Goal: Task Accomplishment & Management: Manage account settings

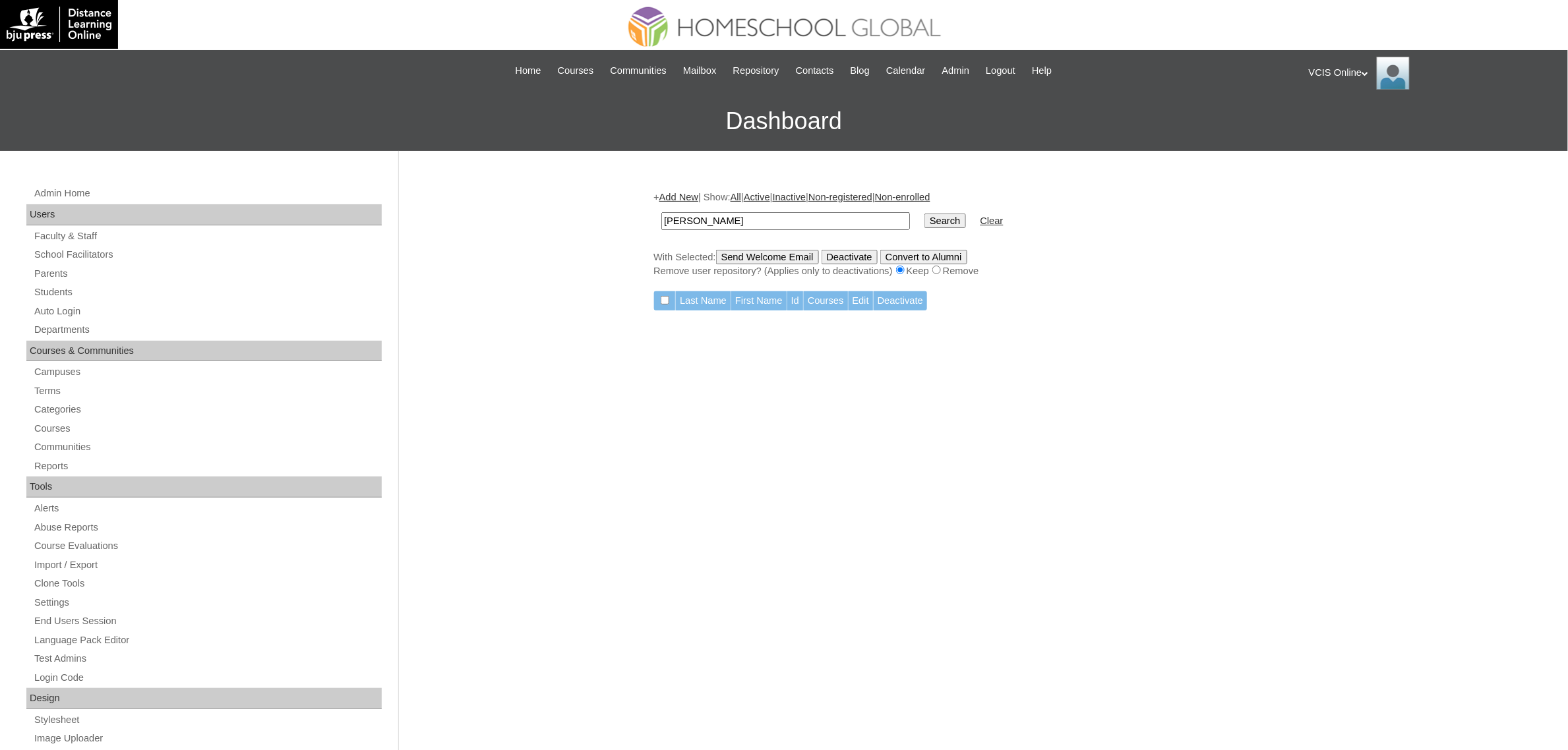
click at [871, 220] on td "sasha gamil" at bounding box center [786, 221] width 262 height 31
click at [829, 218] on input "sasha gamil" at bounding box center [785, 221] width 248 height 18
paste input "Zoey Grace Olivares"
type input "Zoey Grace Olivares"
click at [924, 214] on input "Search" at bounding box center [945, 220] width 41 height 14
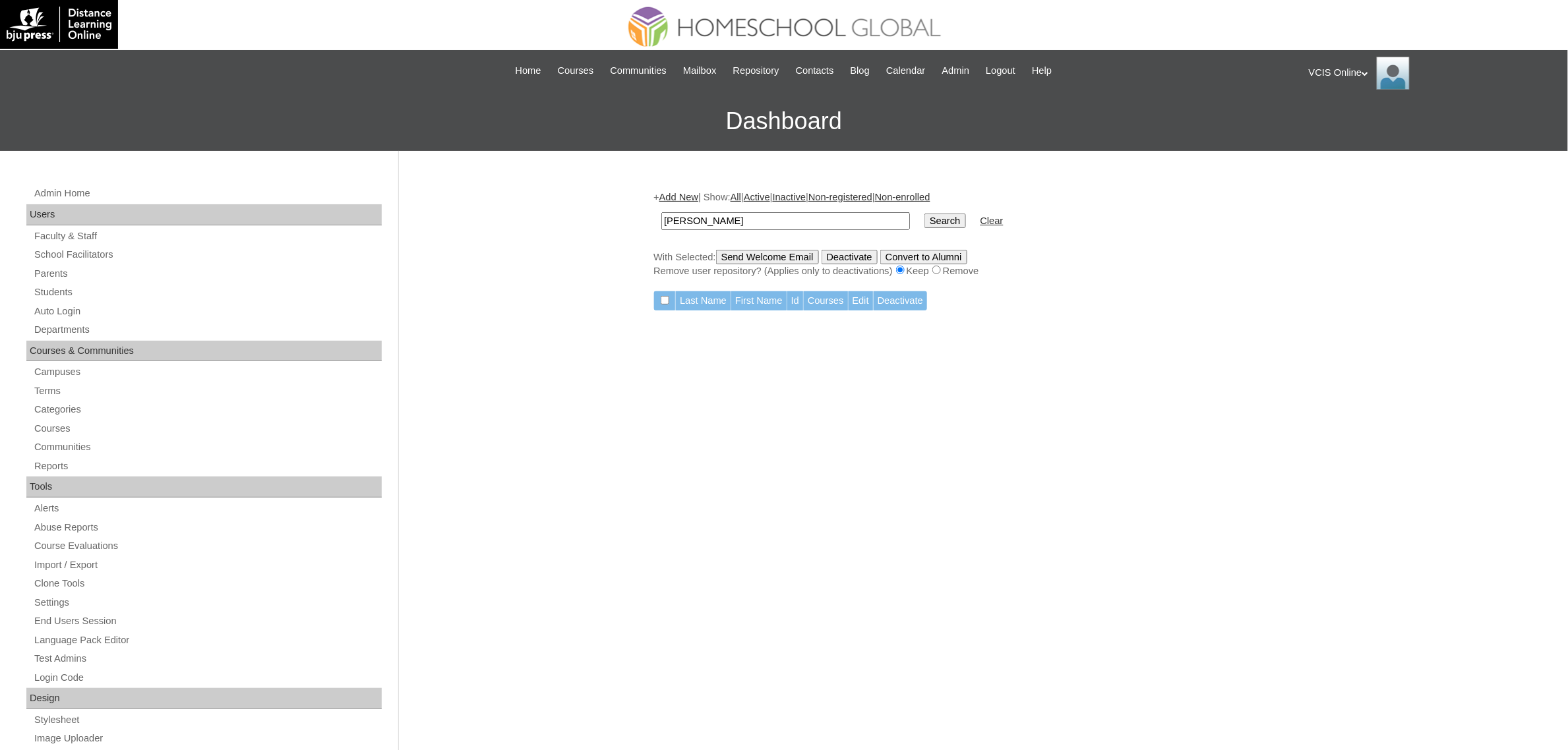
click at [732, 221] on input "[PERSON_NAME]" at bounding box center [785, 221] width 248 height 18
click at [709, 217] on input "[PERSON_NAME]" at bounding box center [785, 221] width 248 height 18
click at [709, 217] on input "Zoey Grace Olivares" at bounding box center [785, 221] width 248 height 18
type input "Zoey Olivares"
click at [924, 214] on input "Search" at bounding box center [945, 220] width 41 height 14
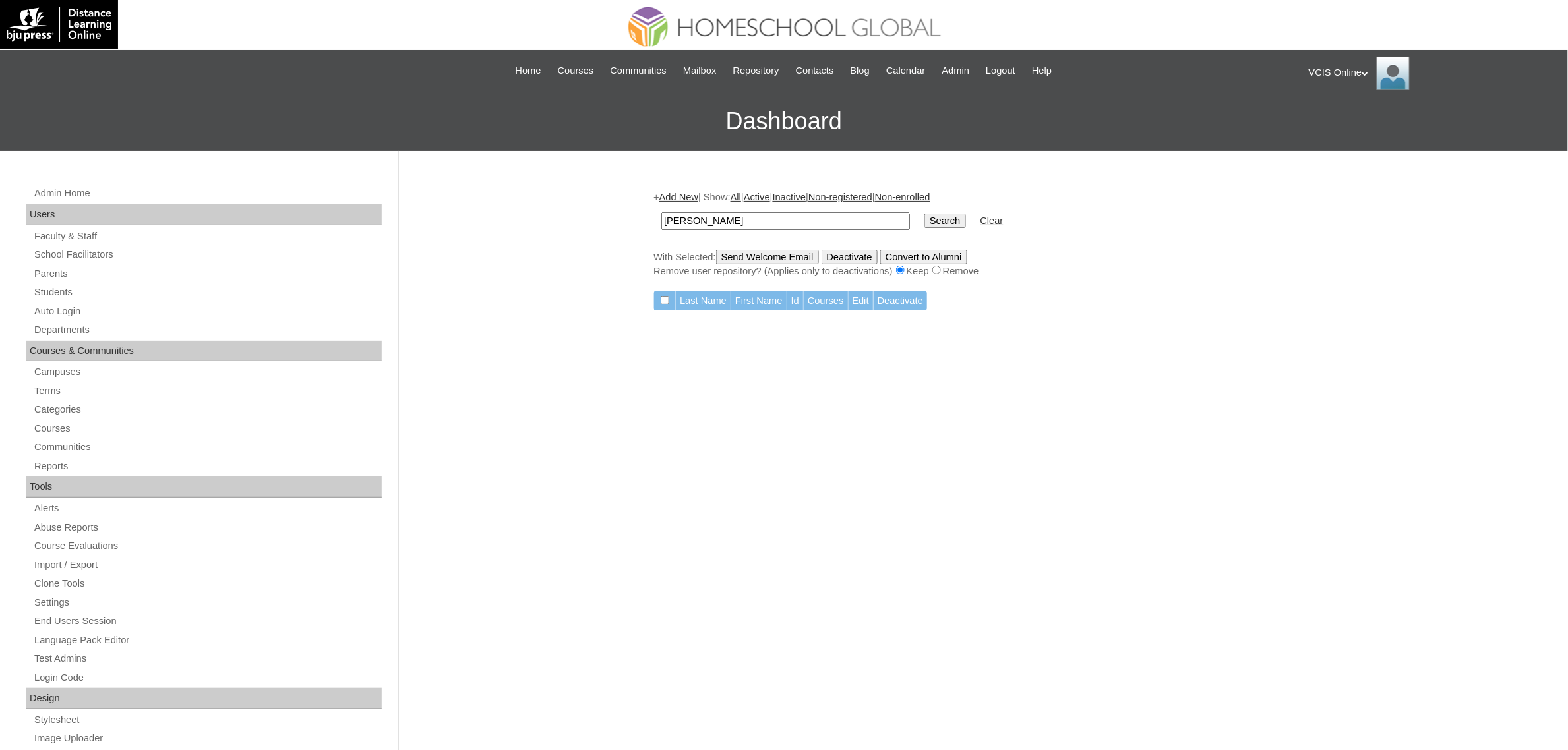
click at [709, 217] on input "Zoey Olivares" at bounding box center [785, 221] width 248 height 18
type input "Zoey Grace"
click at [924, 214] on input "Search" at bounding box center [945, 220] width 41 height 14
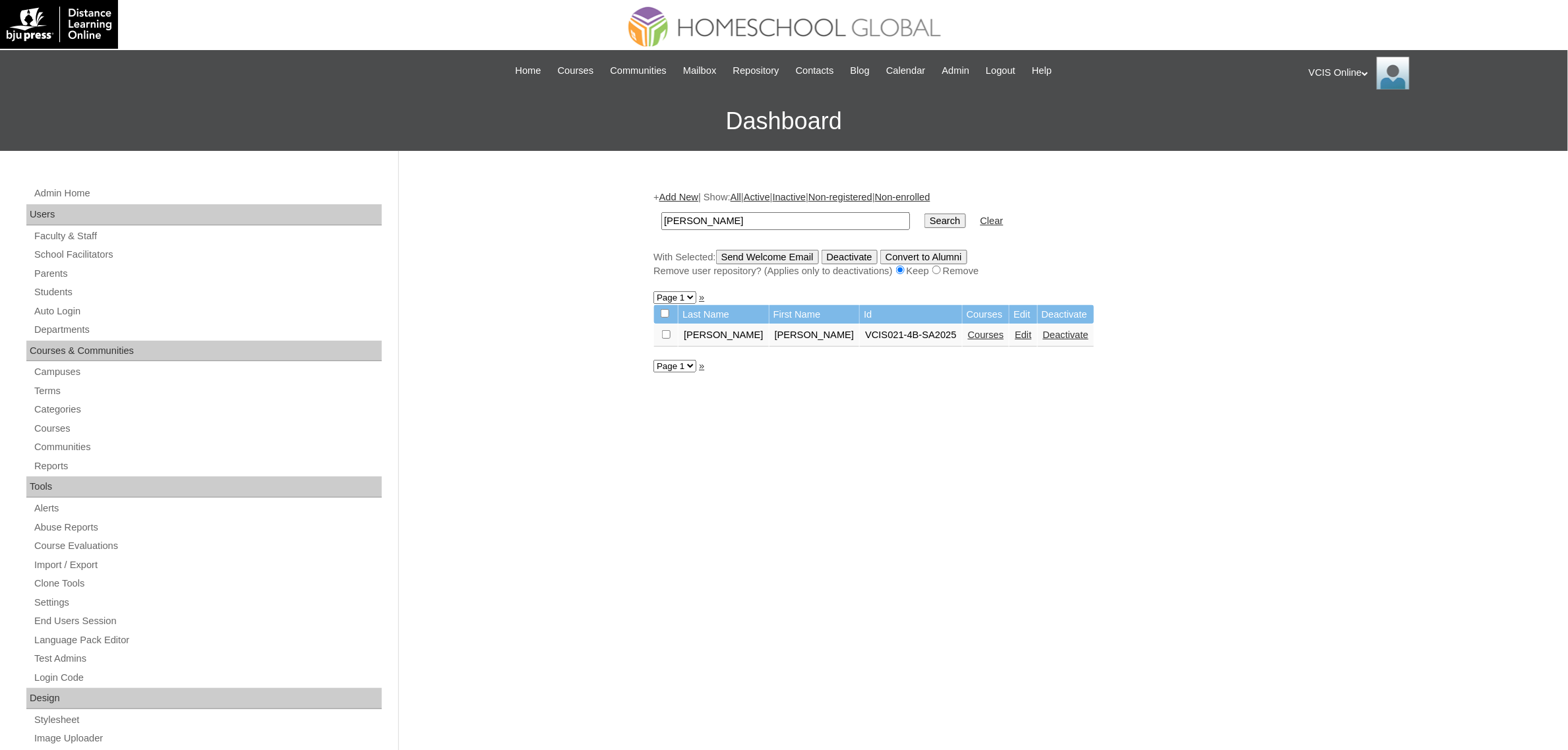
click at [1015, 330] on link "Edit" at bounding box center [1023, 335] width 17 height 11
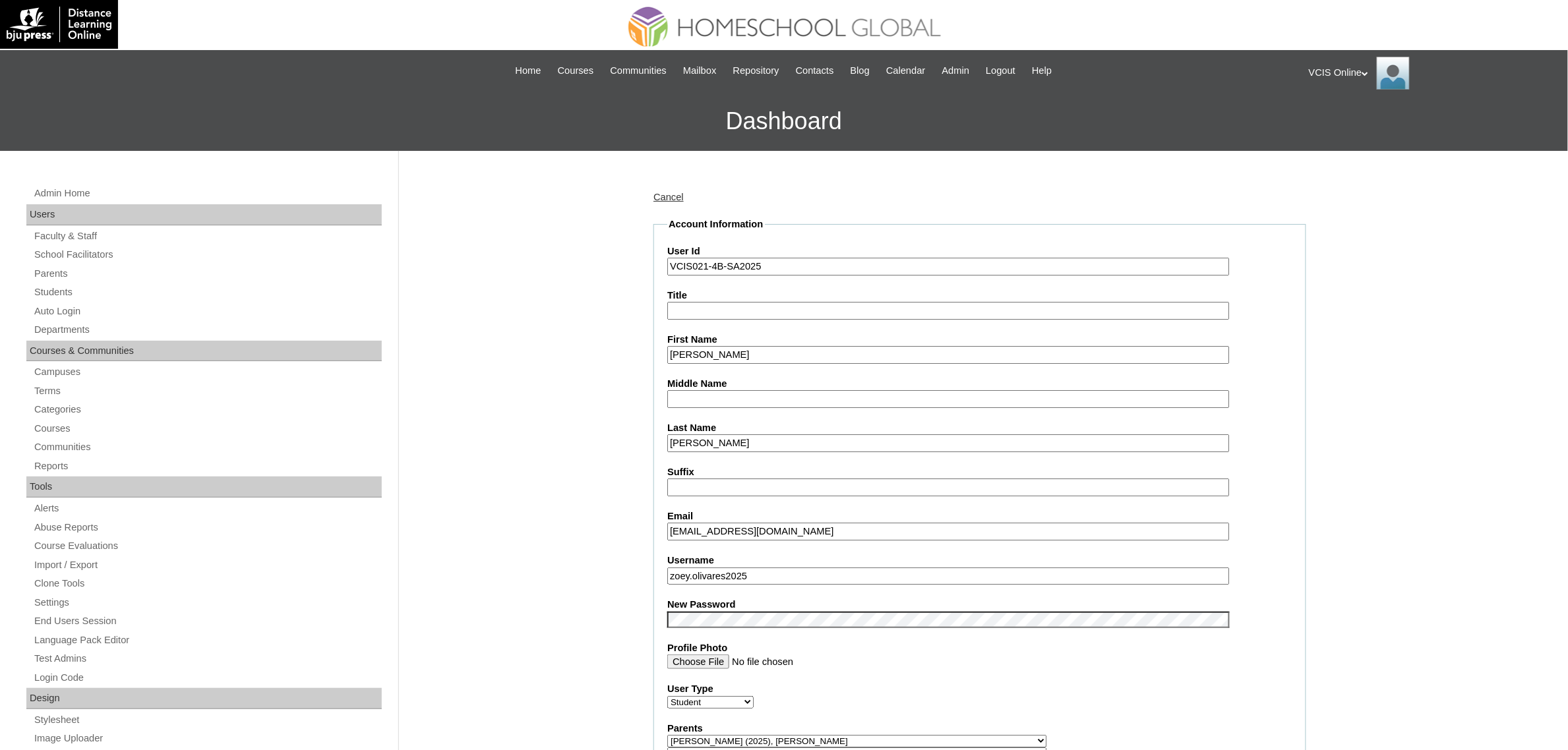
click at [713, 530] on input "beatrizaolivares1985@gmail.com" at bounding box center [948, 532] width 562 height 18
paste input "zgolivares.student@vcis.edu.ph"
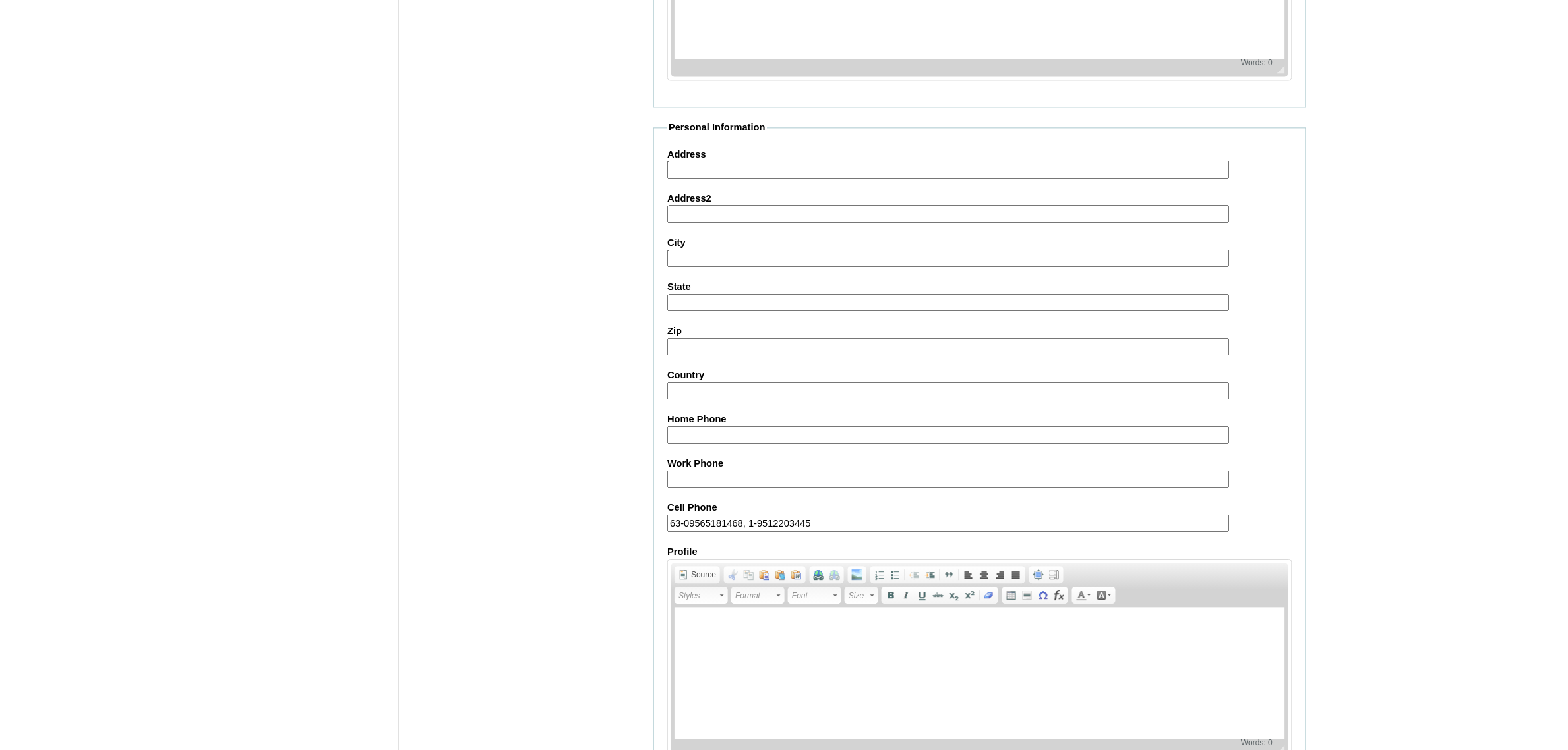
scroll to position [1240, 0]
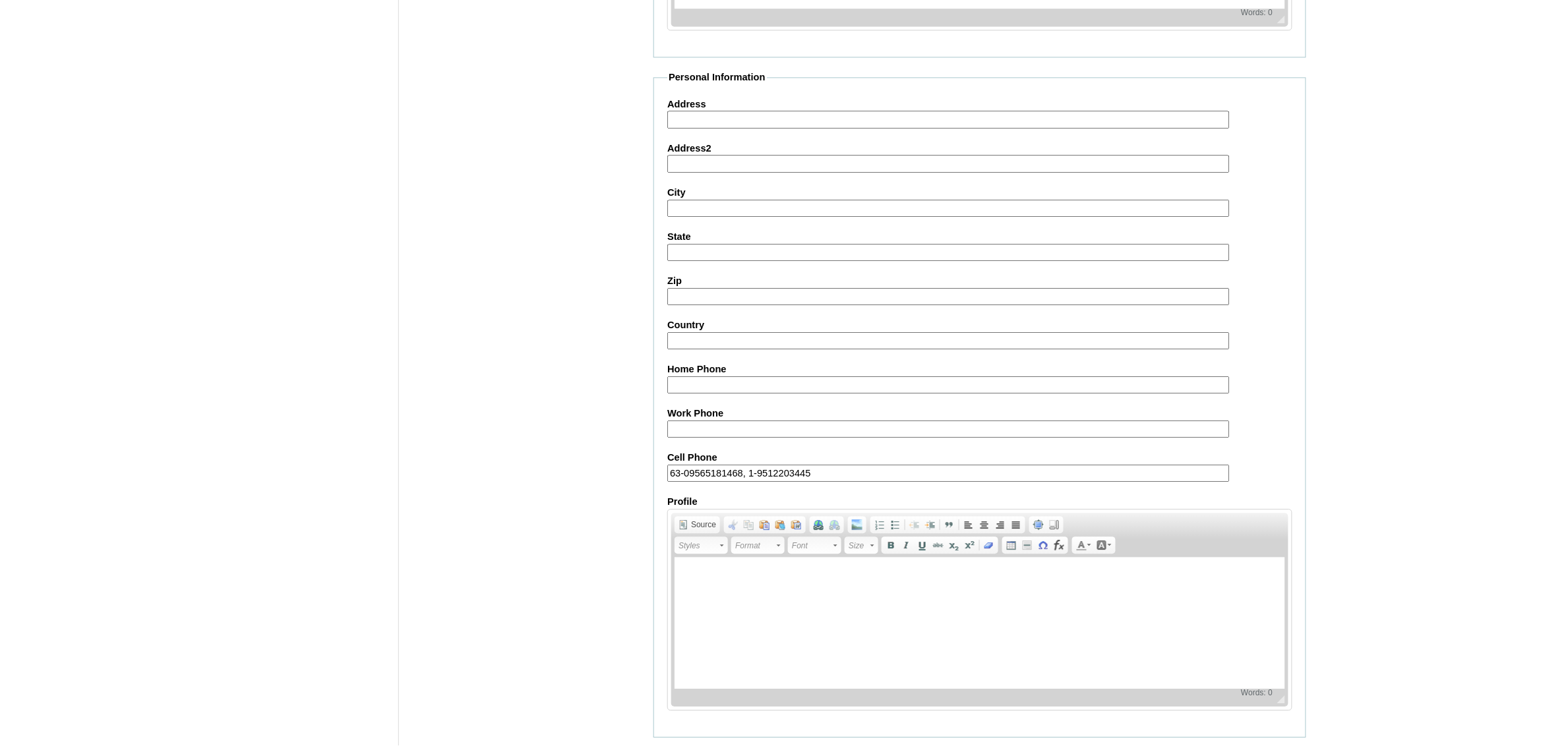
type input "zgolivares.student@vcis.edu.ph"
click at [665, 751] on input "Submit" at bounding box center [674, 758] width 41 height 14
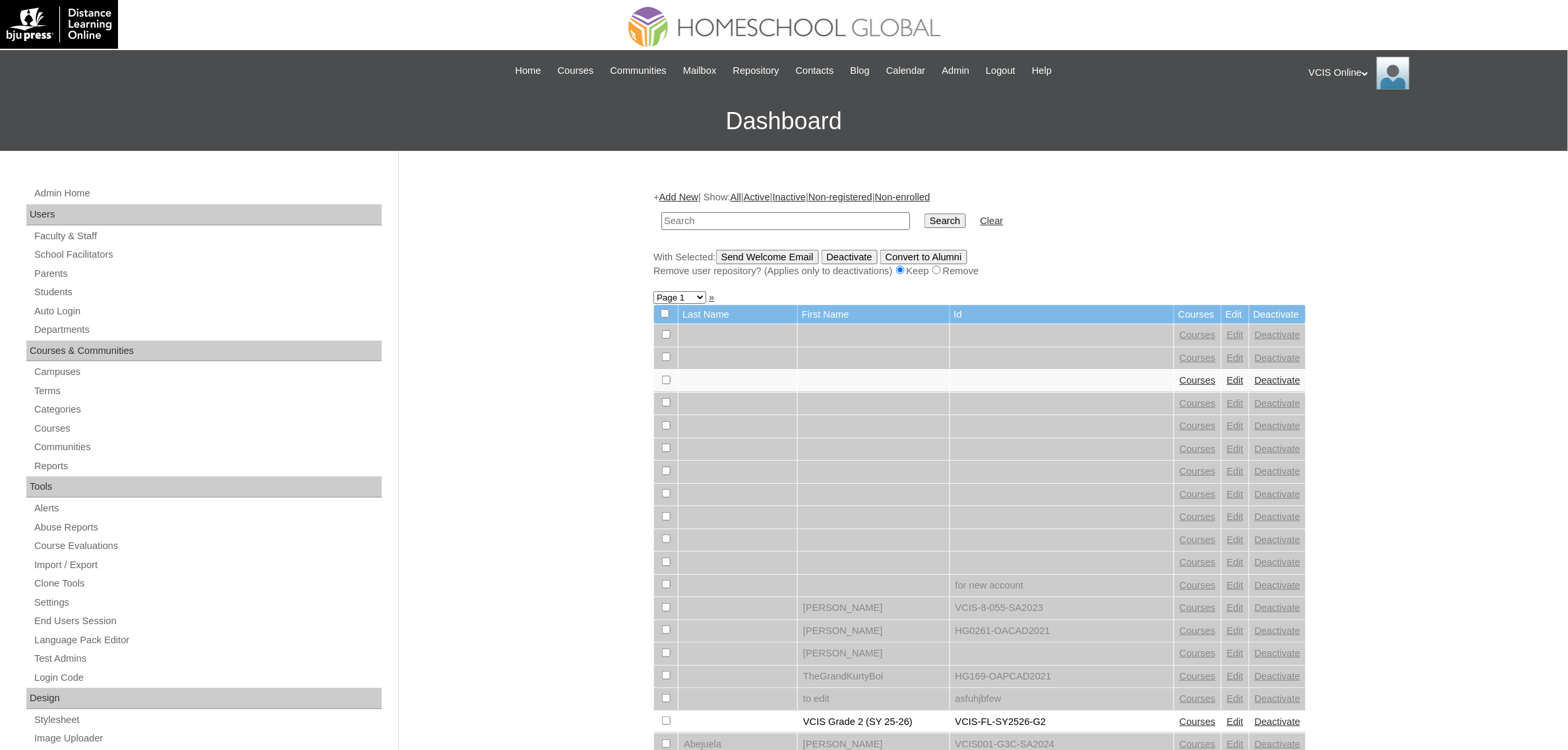
click at [779, 219] on input "text" at bounding box center [785, 221] width 248 height 18
type input "[PERSON_NAME]"
click at [924, 214] on input "Search" at bounding box center [945, 220] width 41 height 14
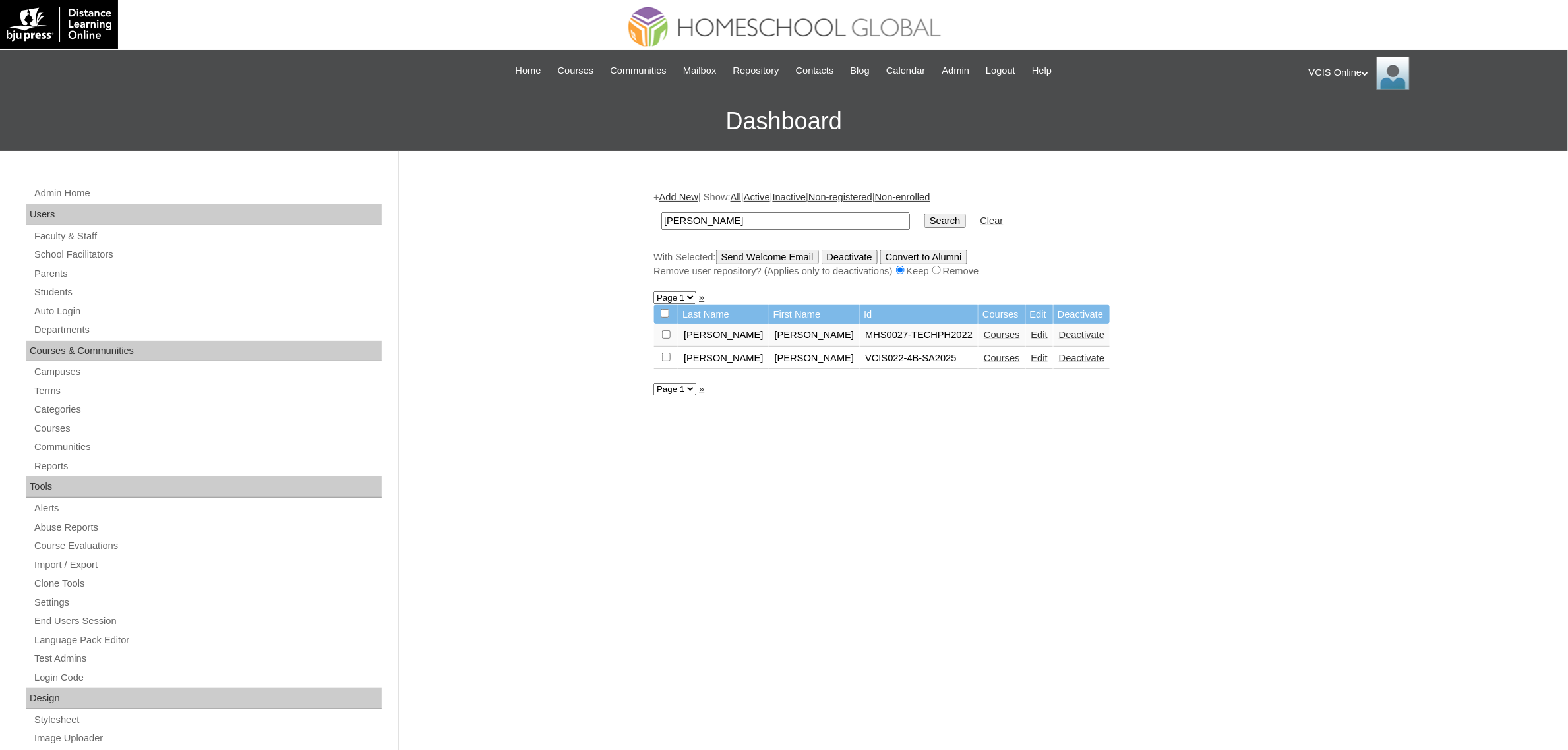
click at [1031, 356] on link "Edit" at bounding box center [1040, 358] width 17 height 11
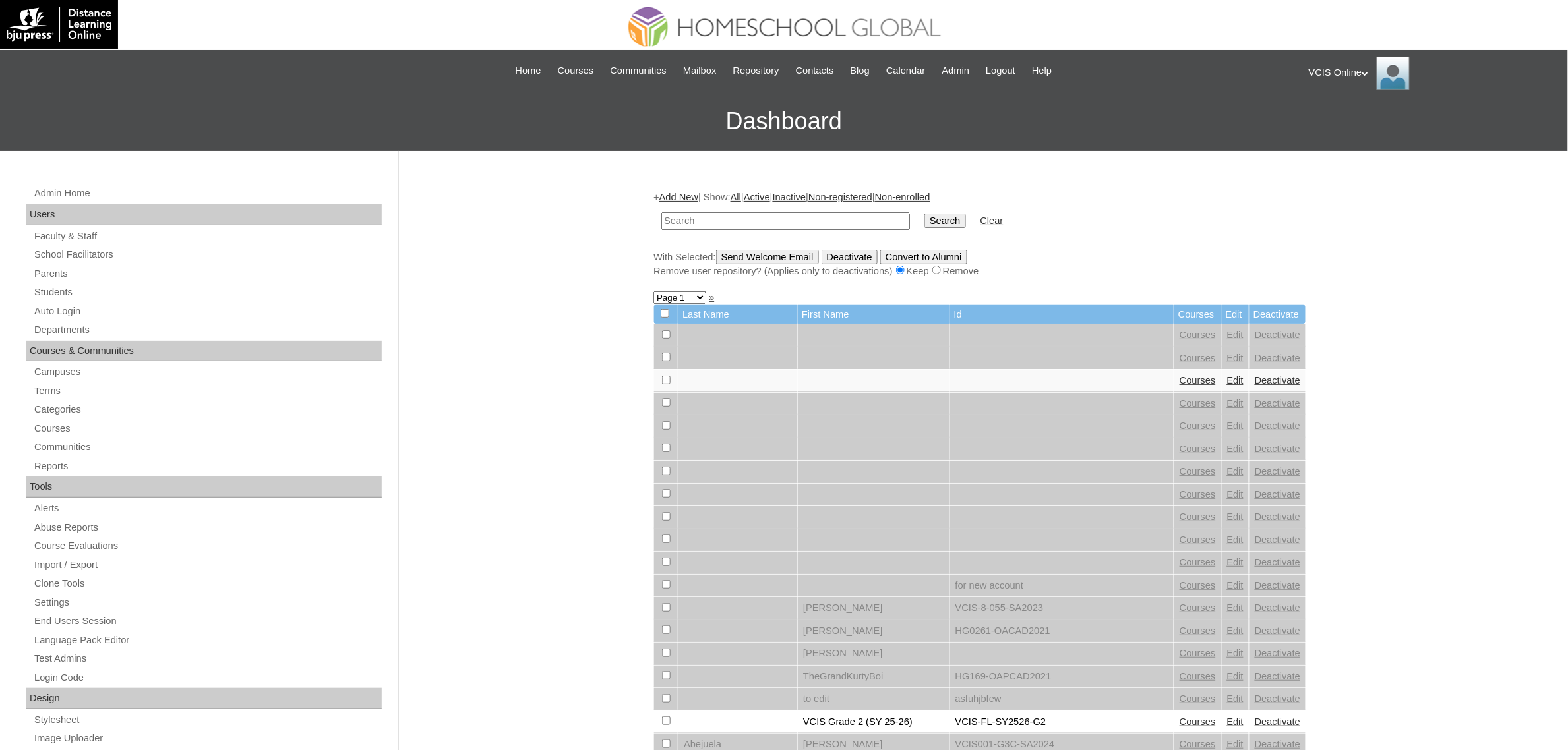
click at [776, 217] on input "text" at bounding box center [785, 221] width 248 height 18
type input "[PERSON_NAME]"
click at [924, 214] on input "Search" at bounding box center [945, 220] width 41 height 14
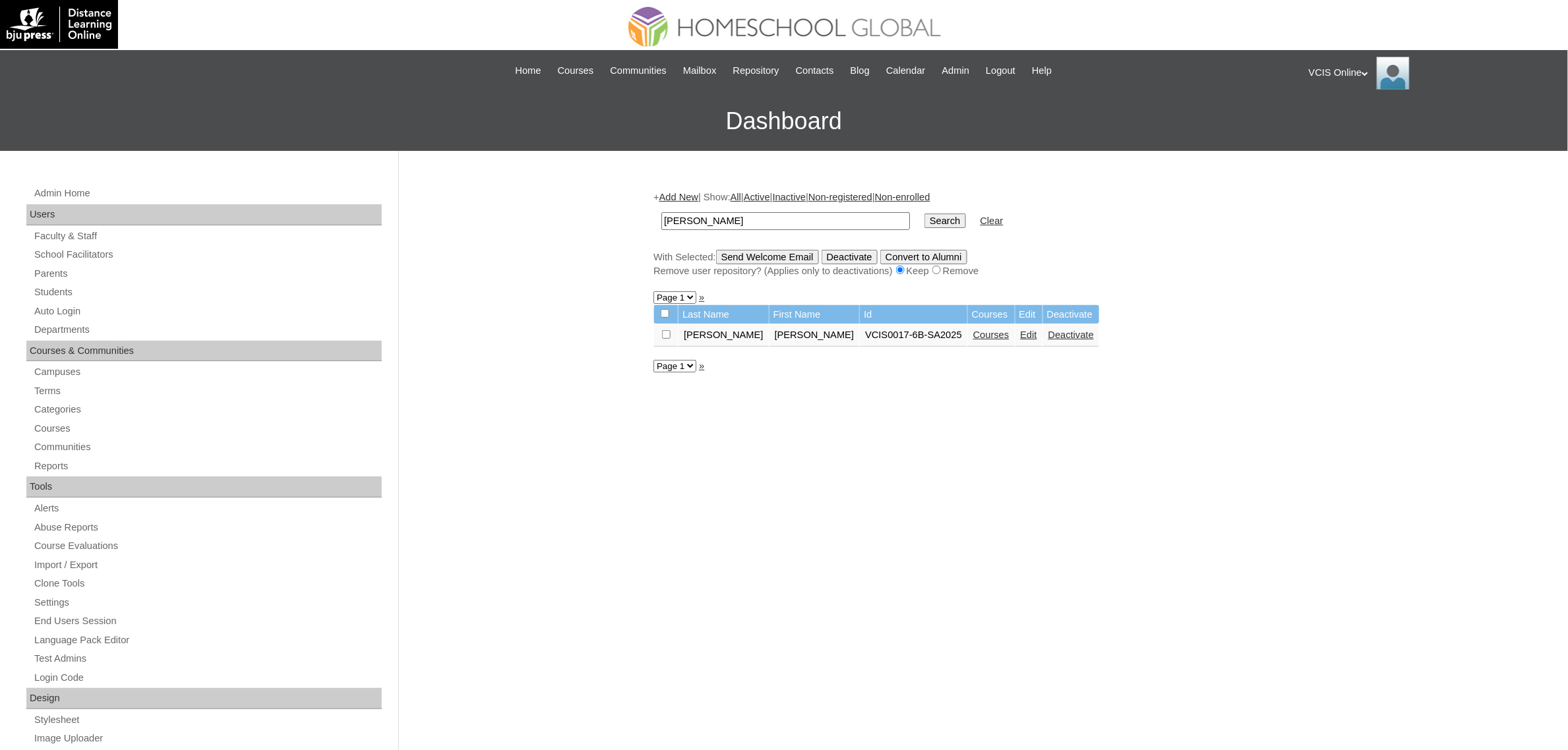
click at [1021, 330] on link "Edit" at bounding box center [1029, 335] width 17 height 11
